Goal: Task Accomplishment & Management: Manage account settings

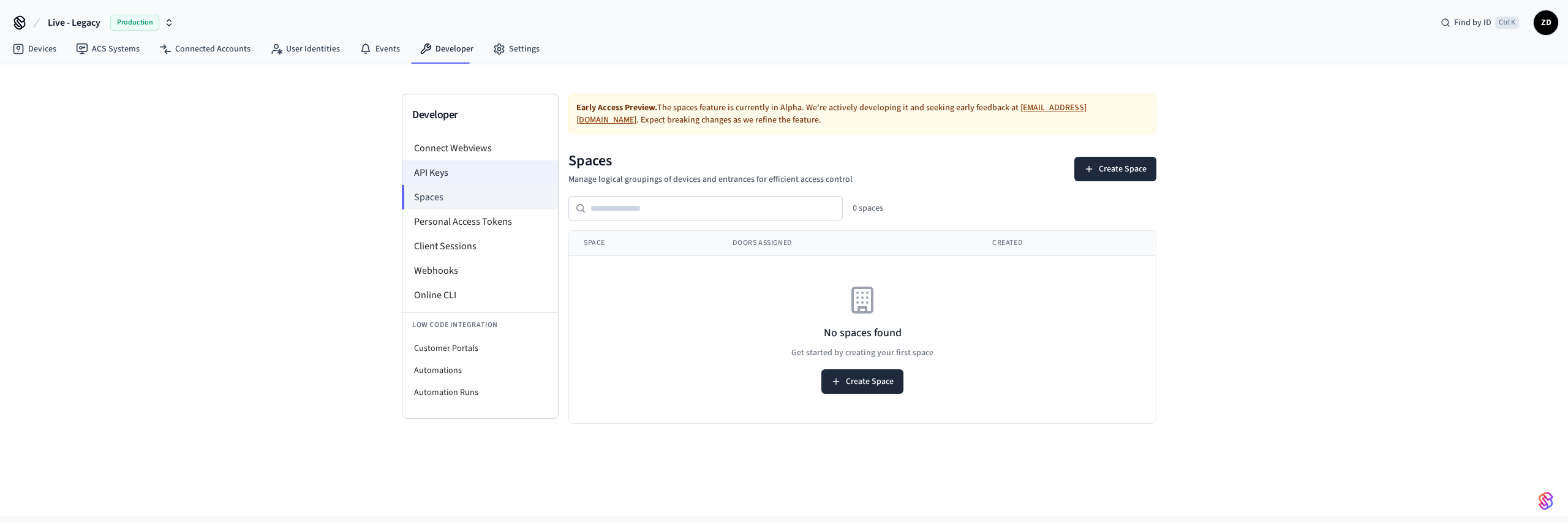
click at [437, 173] on li "API Keys" at bounding box center [480, 172] width 156 height 25
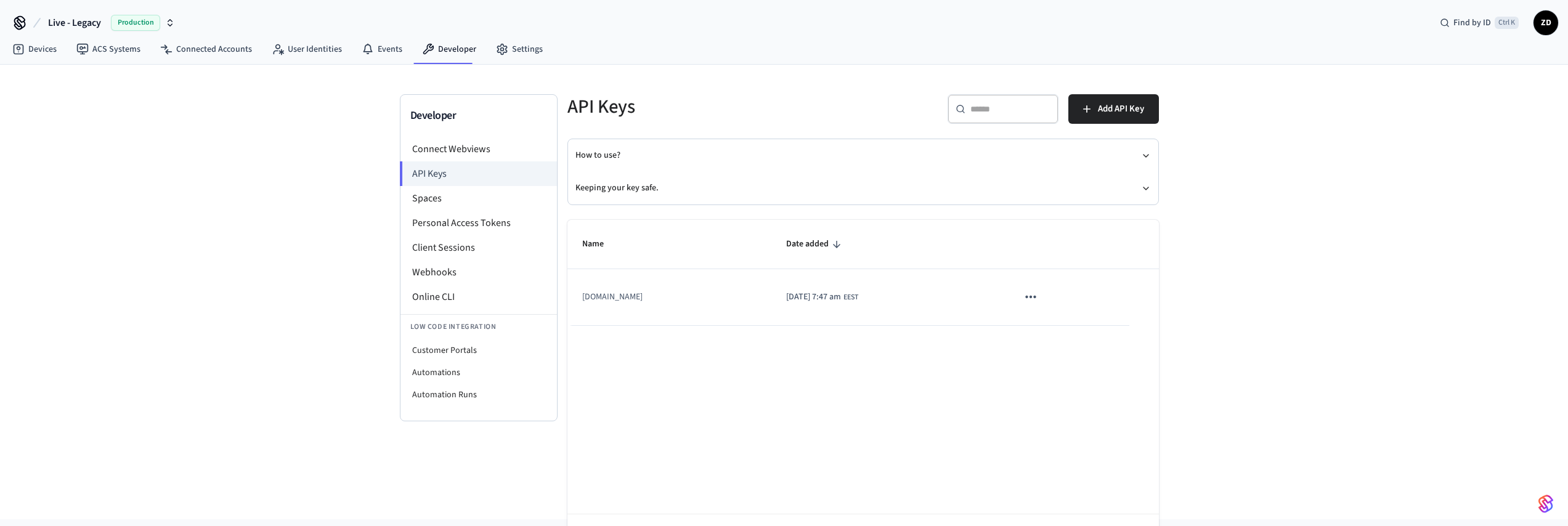
click at [774, 304] on td "[DATE] 7:47 am EEST" at bounding box center [886, 297] width 231 height 56
click at [858, 292] on span "EEST" at bounding box center [850, 297] width 15 height 11
click at [1039, 296] on icon "sticky table" at bounding box center [1031, 297] width 16 height 16
click at [1069, 336] on ul "Edit Delete" at bounding box center [1068, 360] width 58 height 79
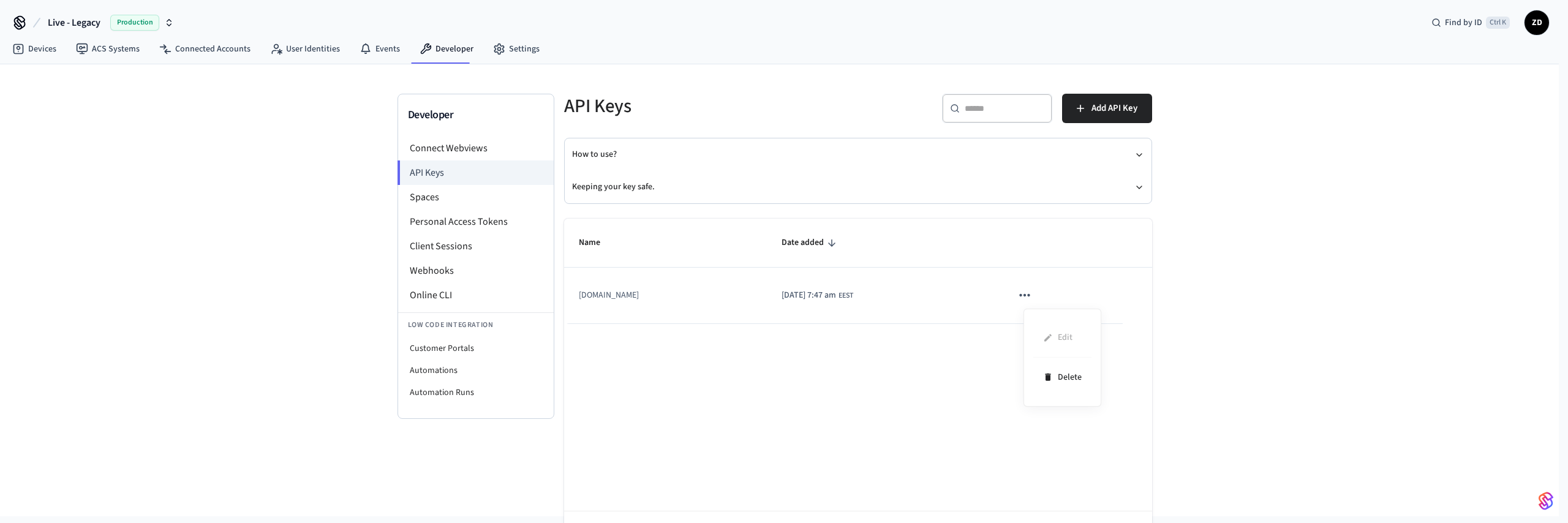
click at [879, 366] on div at bounding box center [784, 261] width 1568 height 523
click at [1110, 110] on span "Add API Key" at bounding box center [1115, 108] width 46 height 16
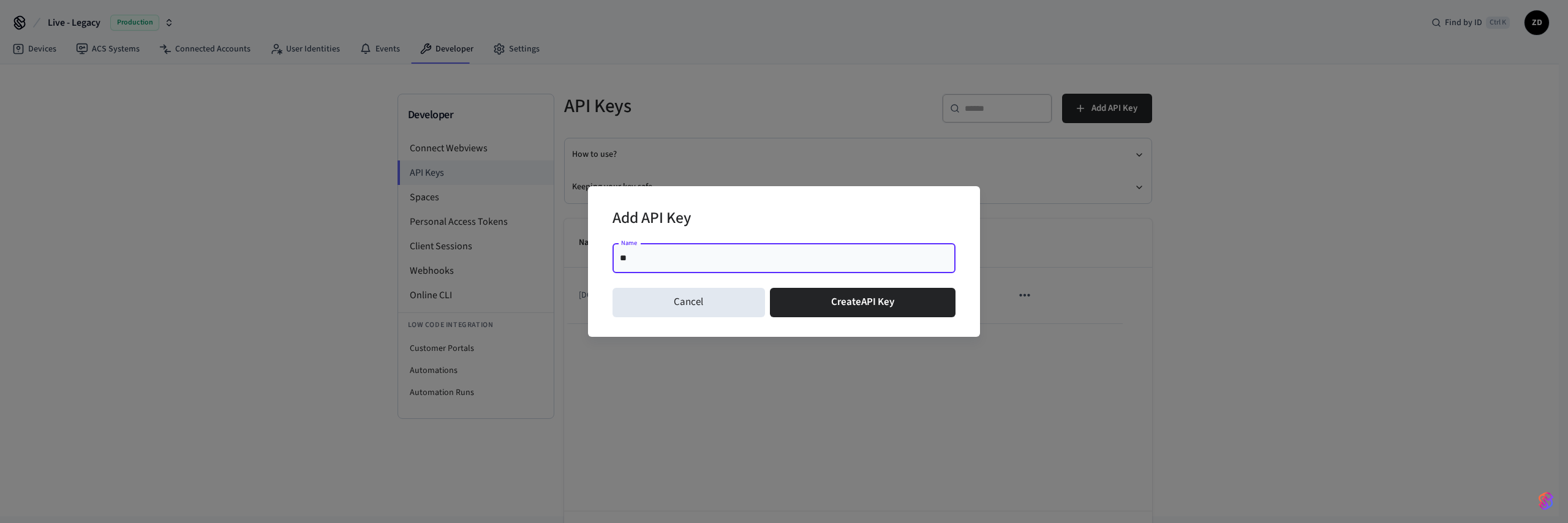
type input "*"
type input "**********"
click at [866, 300] on button "Create API Key" at bounding box center [862, 302] width 186 height 30
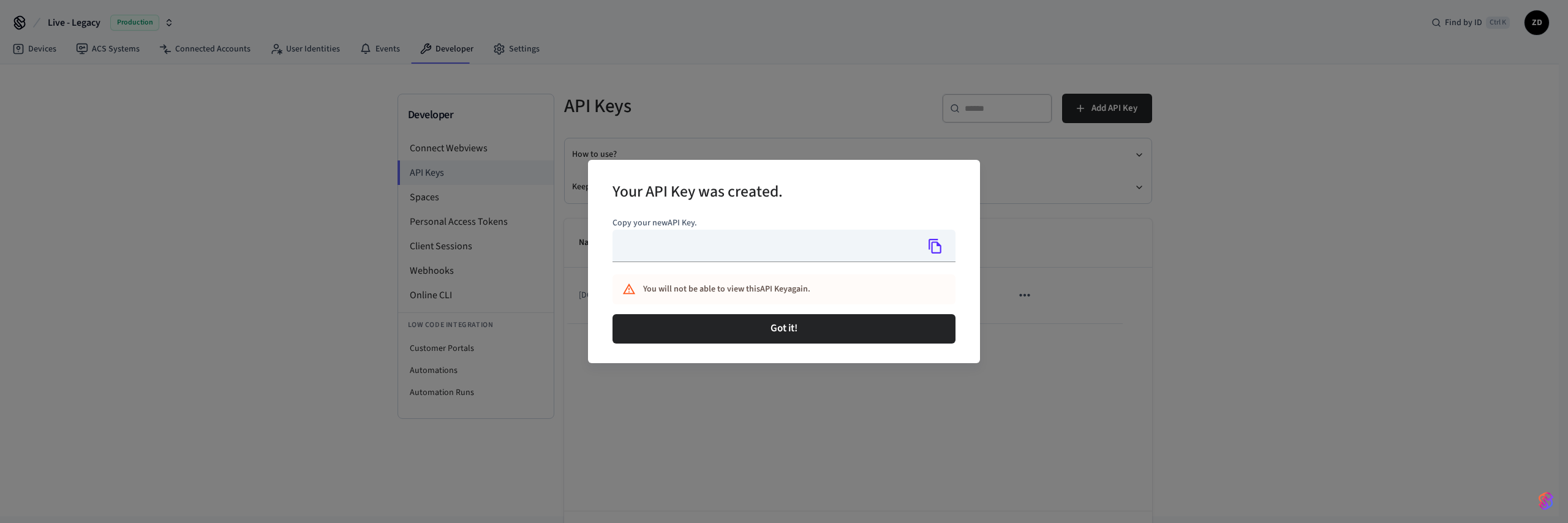
type input "**********"
click at [935, 248] on icon "Copy" at bounding box center [935, 246] width 16 height 16
click at [935, 248] on icon "Copied!" at bounding box center [935, 246] width 16 height 16
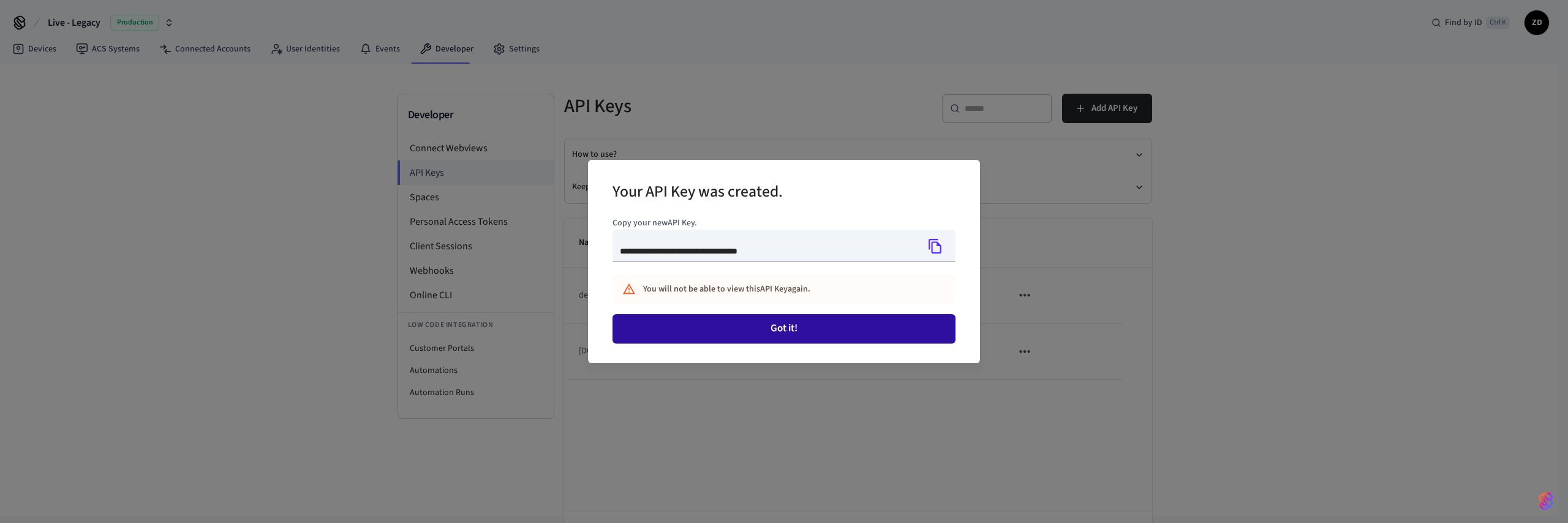
click at [816, 331] on button "Got it!" at bounding box center [784, 329] width 343 height 30
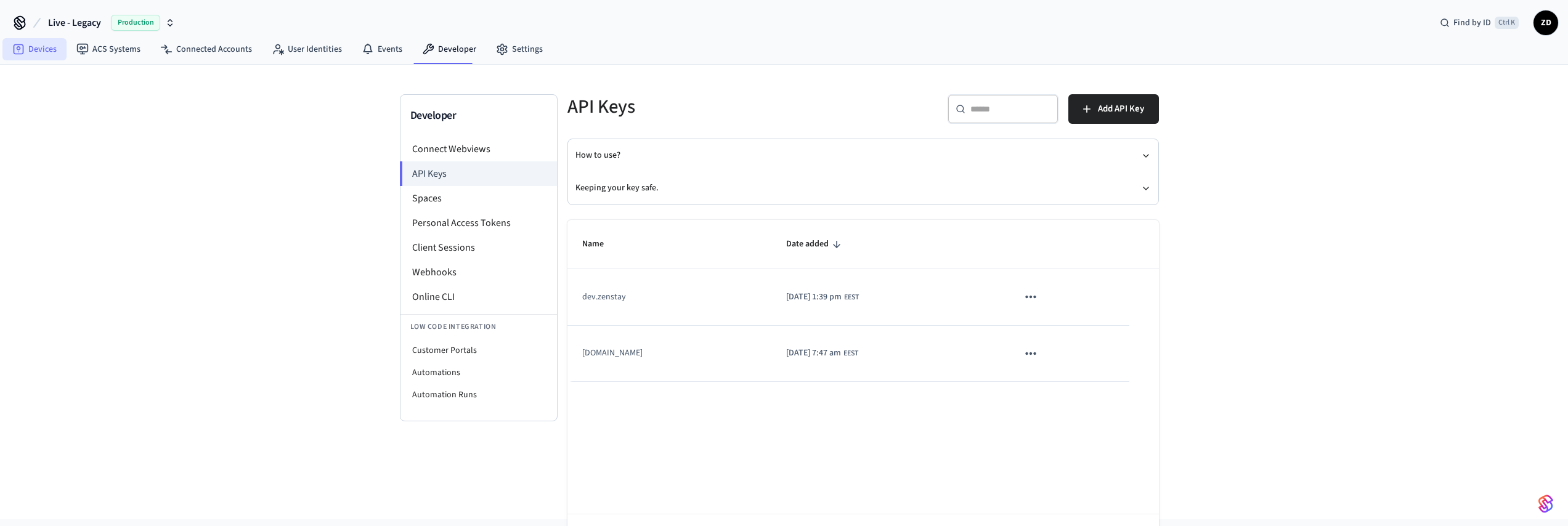
click at [35, 45] on link "Devices" at bounding box center [34, 50] width 64 height 22
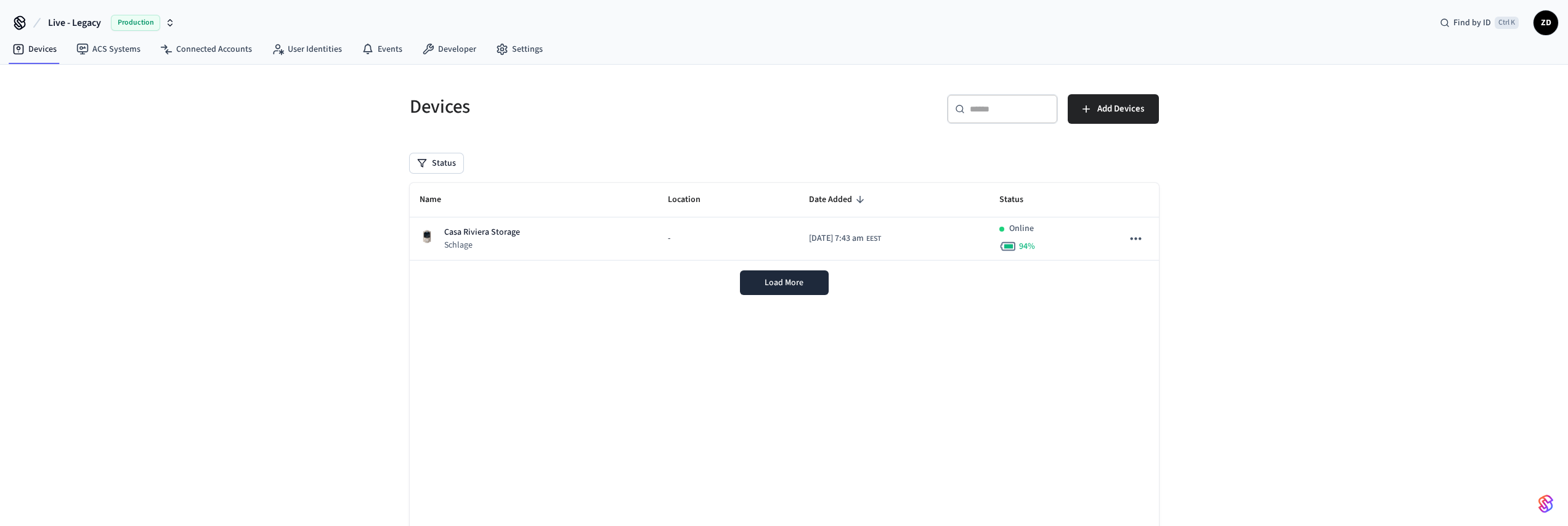
click at [1400, 298] on div "Devices ​ ​ Add Devices Status Name Location Date Added Status [GEOGRAPHIC_DATA…" at bounding box center [784, 324] width 1568 height 519
